Goal: Information Seeking & Learning: Find specific page/section

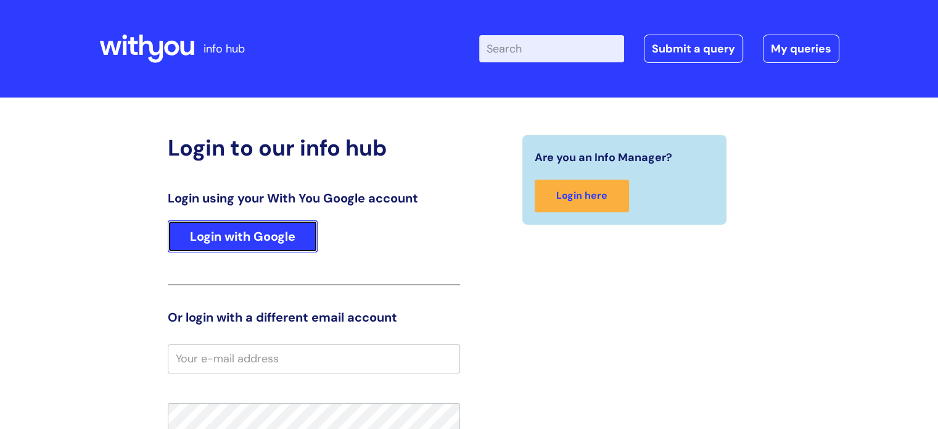
click at [237, 242] on link "Login with Google" at bounding box center [243, 236] width 150 height 32
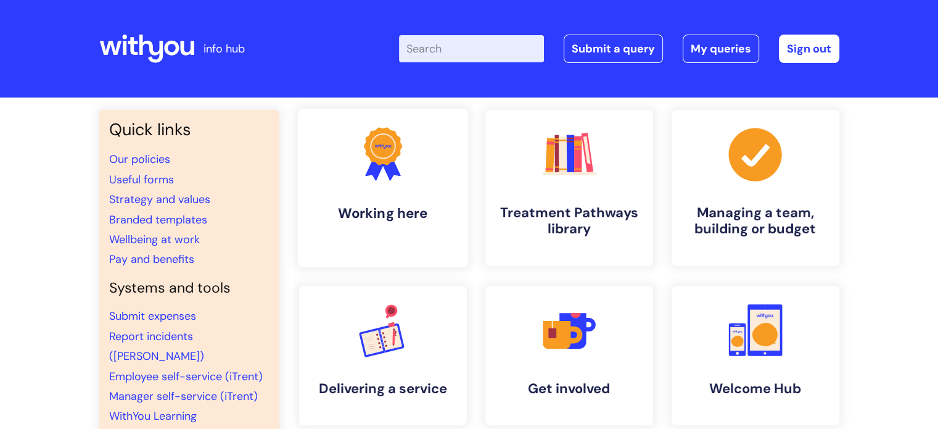
click at [410, 192] on link ".cls-1{fill:#f89b22;}.cls-1,.cls-2,.cls-3{stroke-width:0px;}.cls-2{fill:#2d3cff…" at bounding box center [382, 188] width 170 height 159
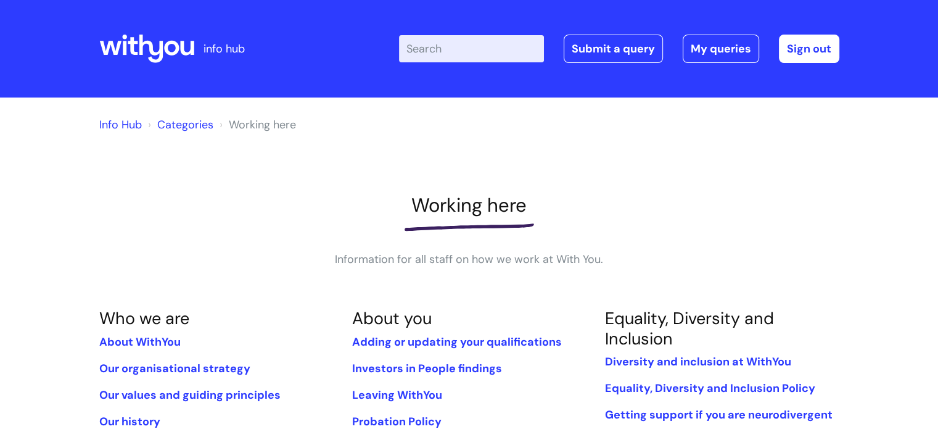
click at [121, 122] on link "Info Hub" at bounding box center [120, 124] width 43 height 15
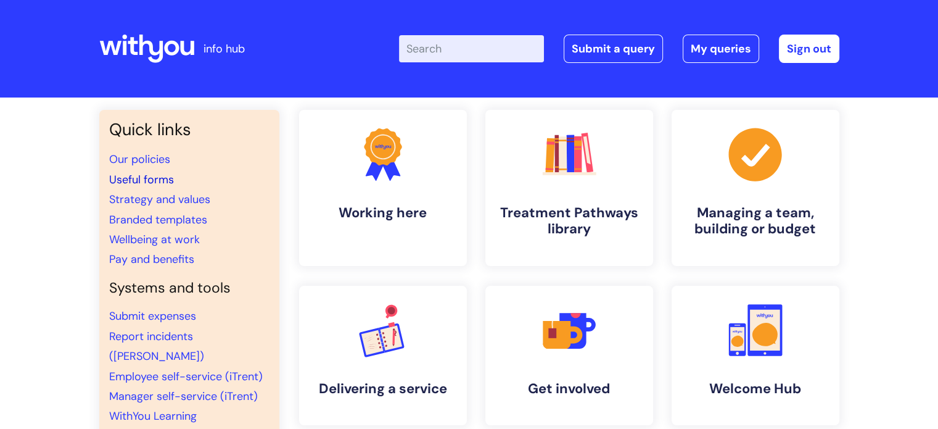
click at [142, 177] on link "Useful forms" at bounding box center [141, 179] width 65 height 15
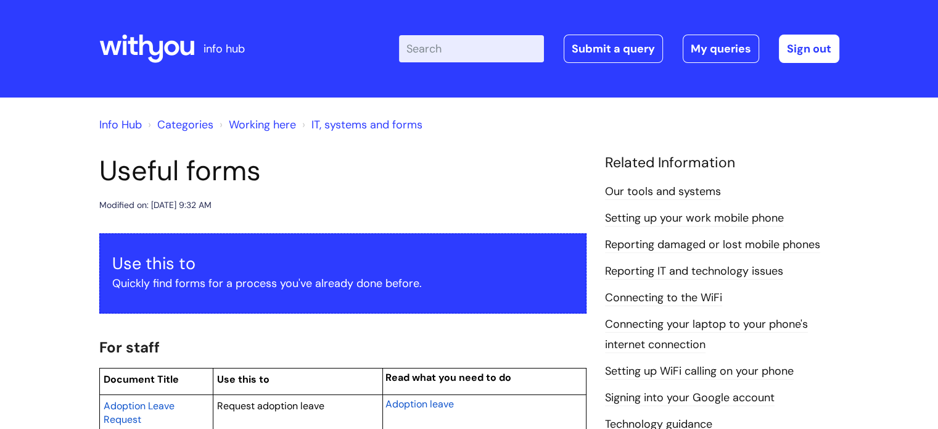
click at [463, 47] on input "Enter your search term here..." at bounding box center [471, 48] width 145 height 27
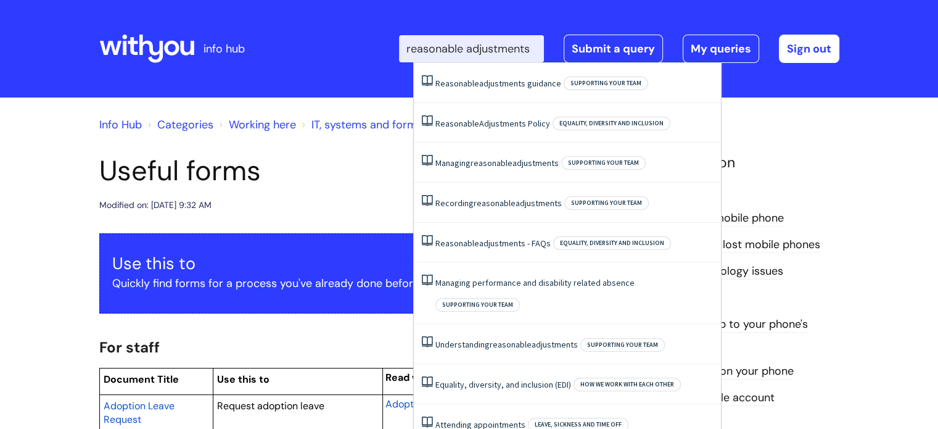
scroll to position [0, 7]
type input "reasonable adjustments"
click button "Search" at bounding box center [0, 0] width 0 height 0
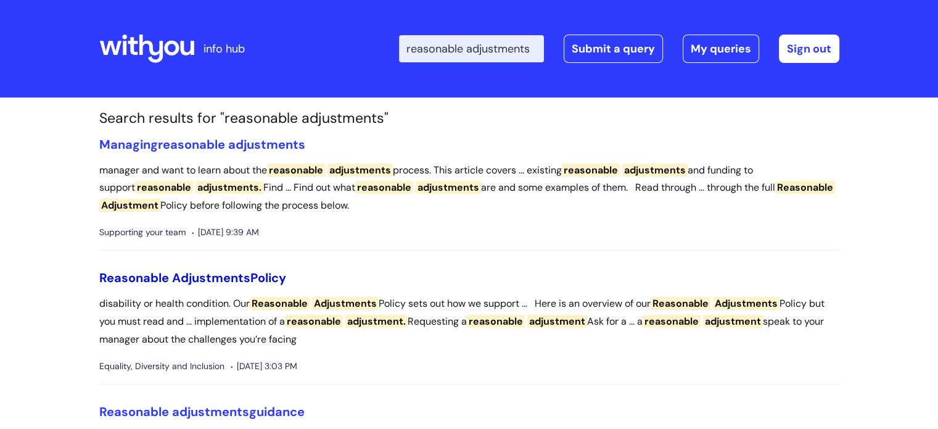
click at [240, 275] on span "Adjustments" at bounding box center [211, 278] width 78 height 16
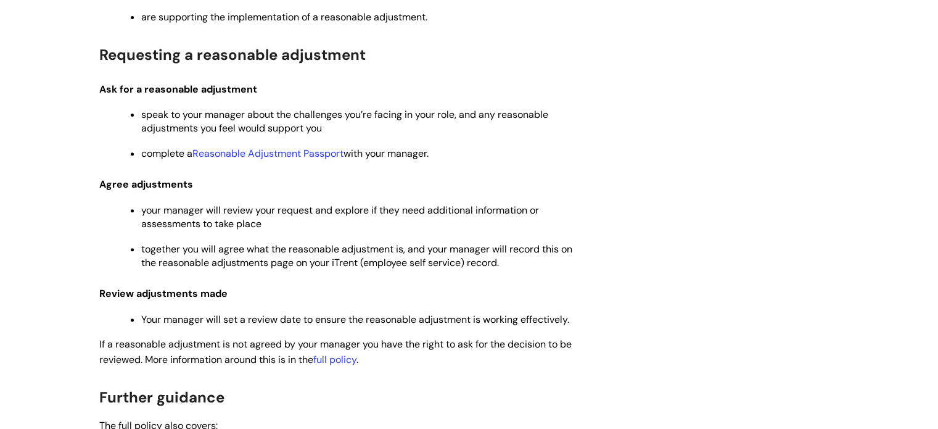
scroll to position [465, 0]
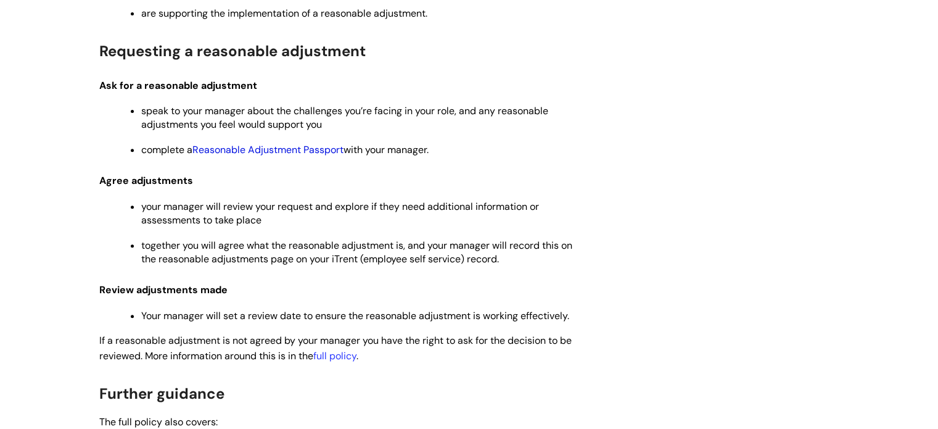
click at [319, 147] on link "Reasonable Adjustment Passport" at bounding box center [267, 149] width 151 height 13
